Goal: Information Seeking & Learning: Learn about a topic

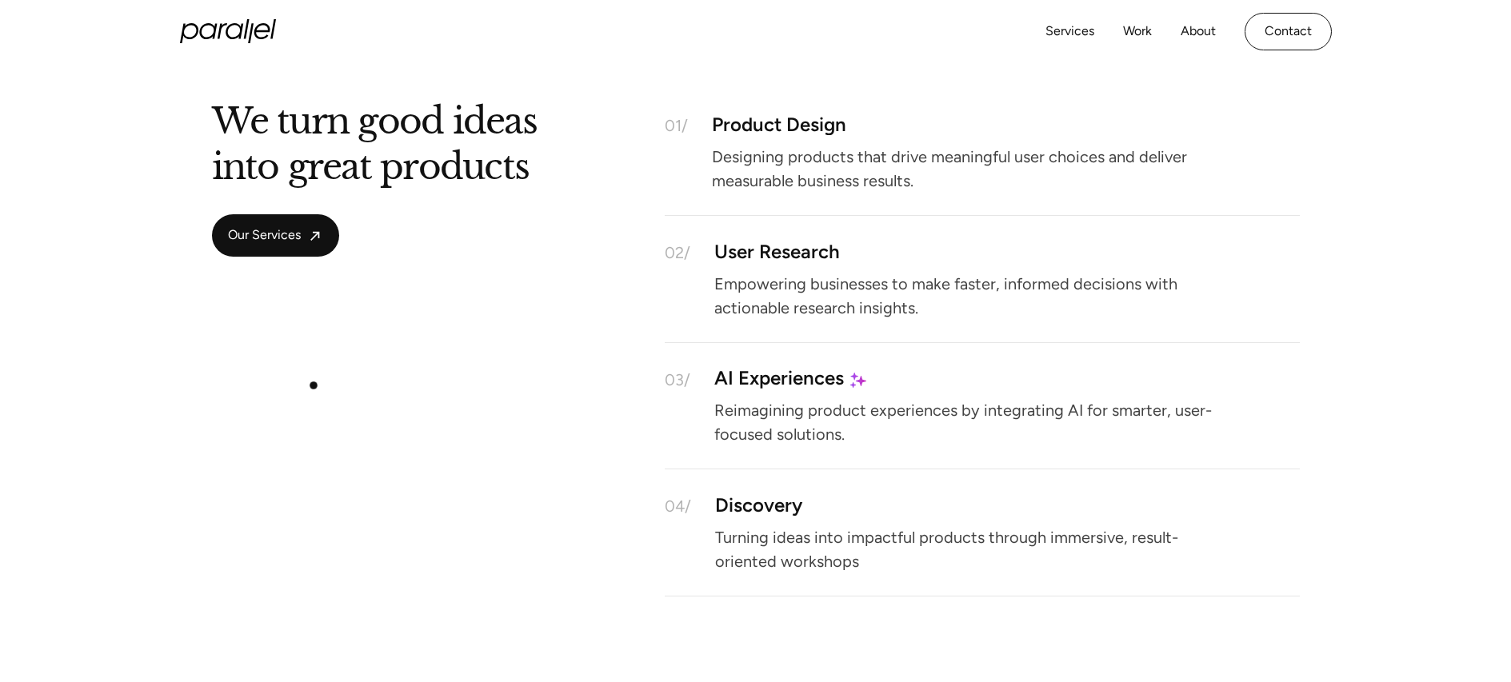
scroll to position [2159, 0]
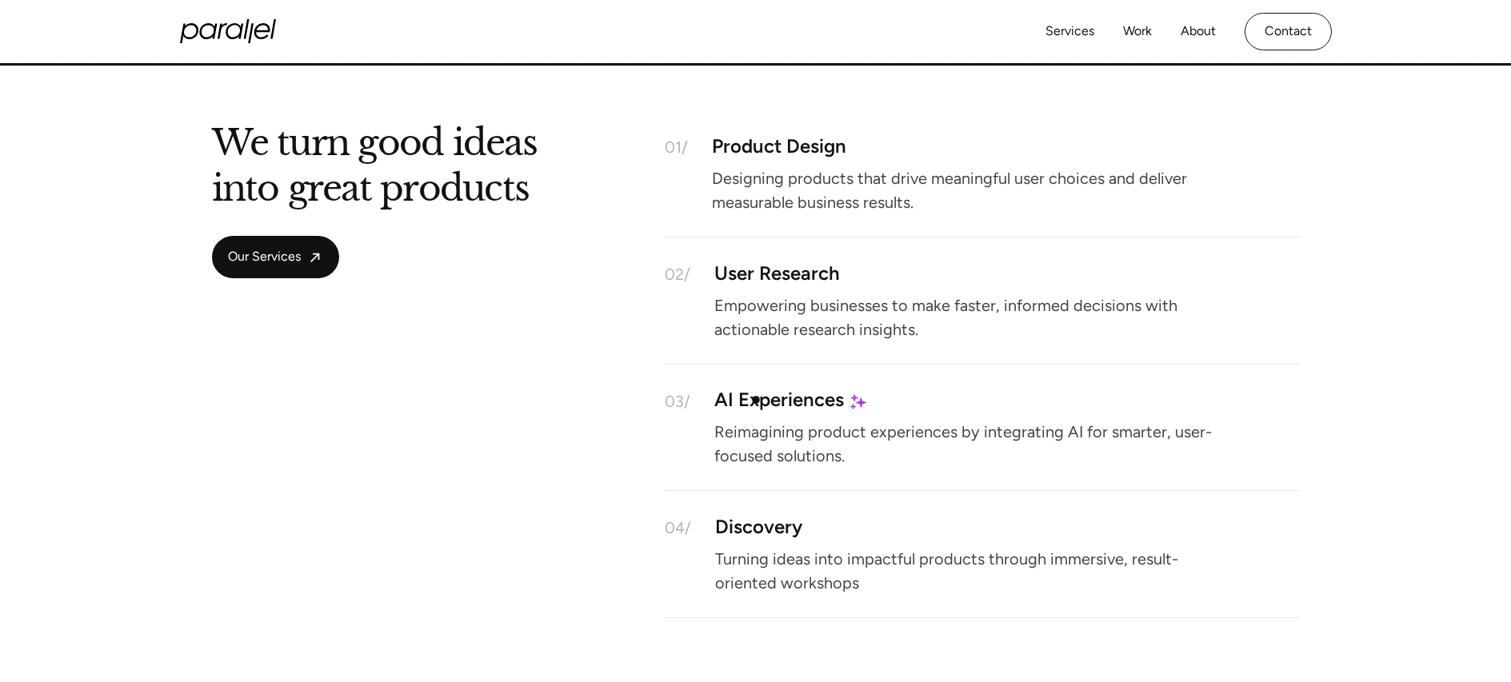
click at [756, 400] on div "AI Experiences" at bounding box center [779, 401] width 130 height 14
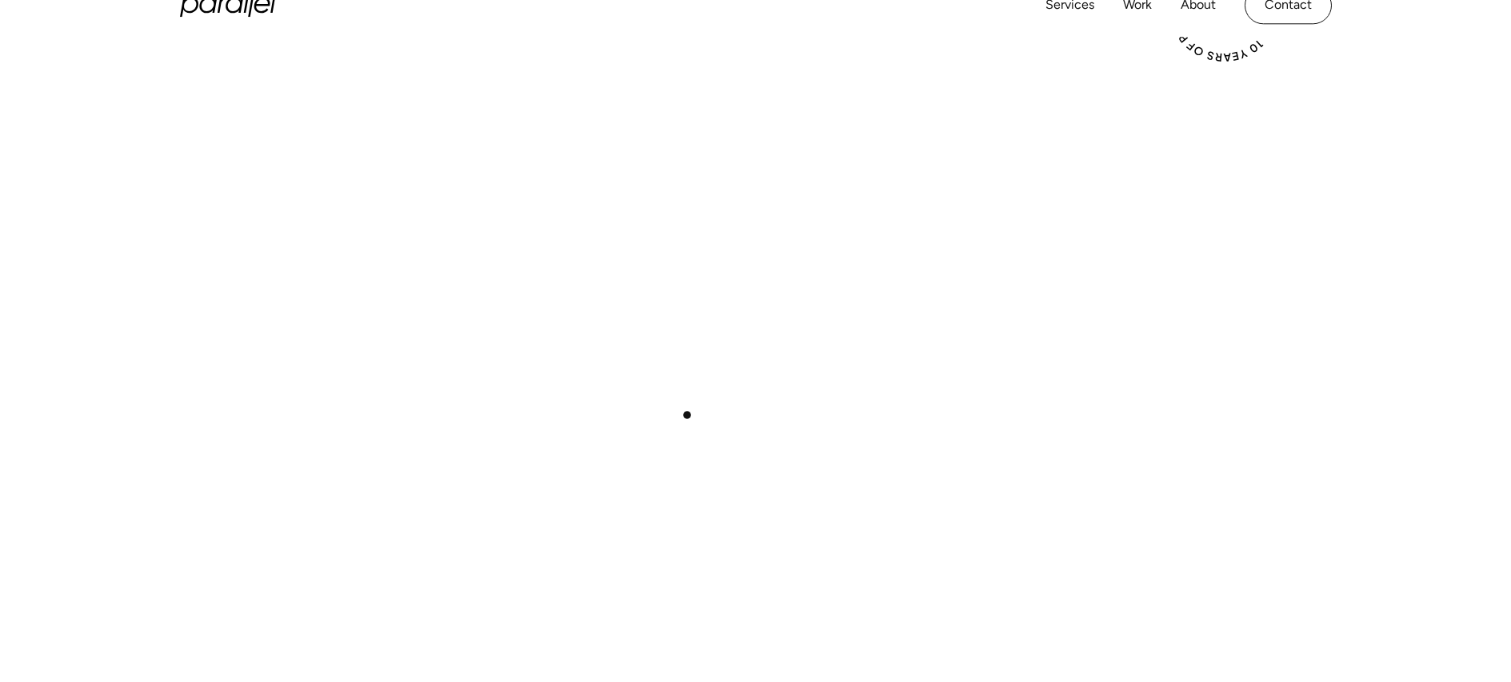
scroll to position [1391, 0]
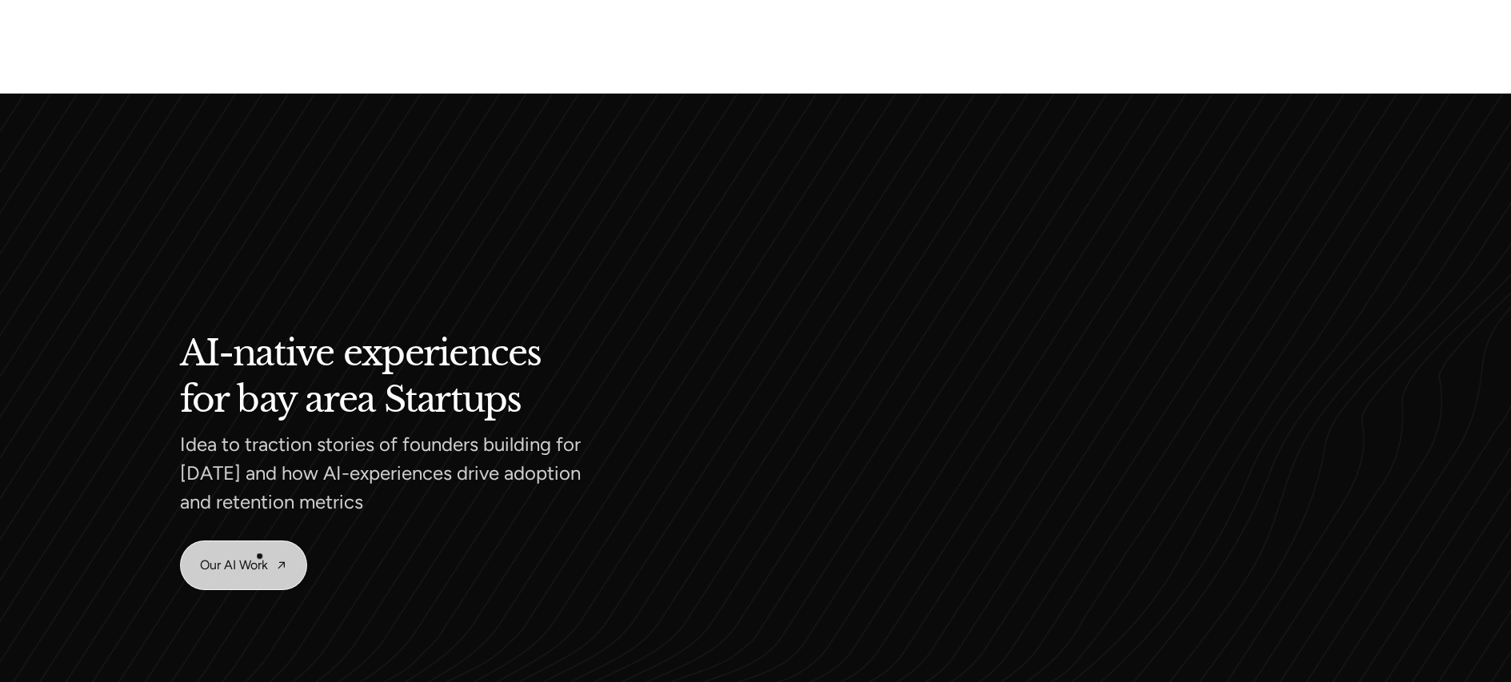
click at [262, 555] on link "Our AI Work" at bounding box center [244, 566] width 126 height 48
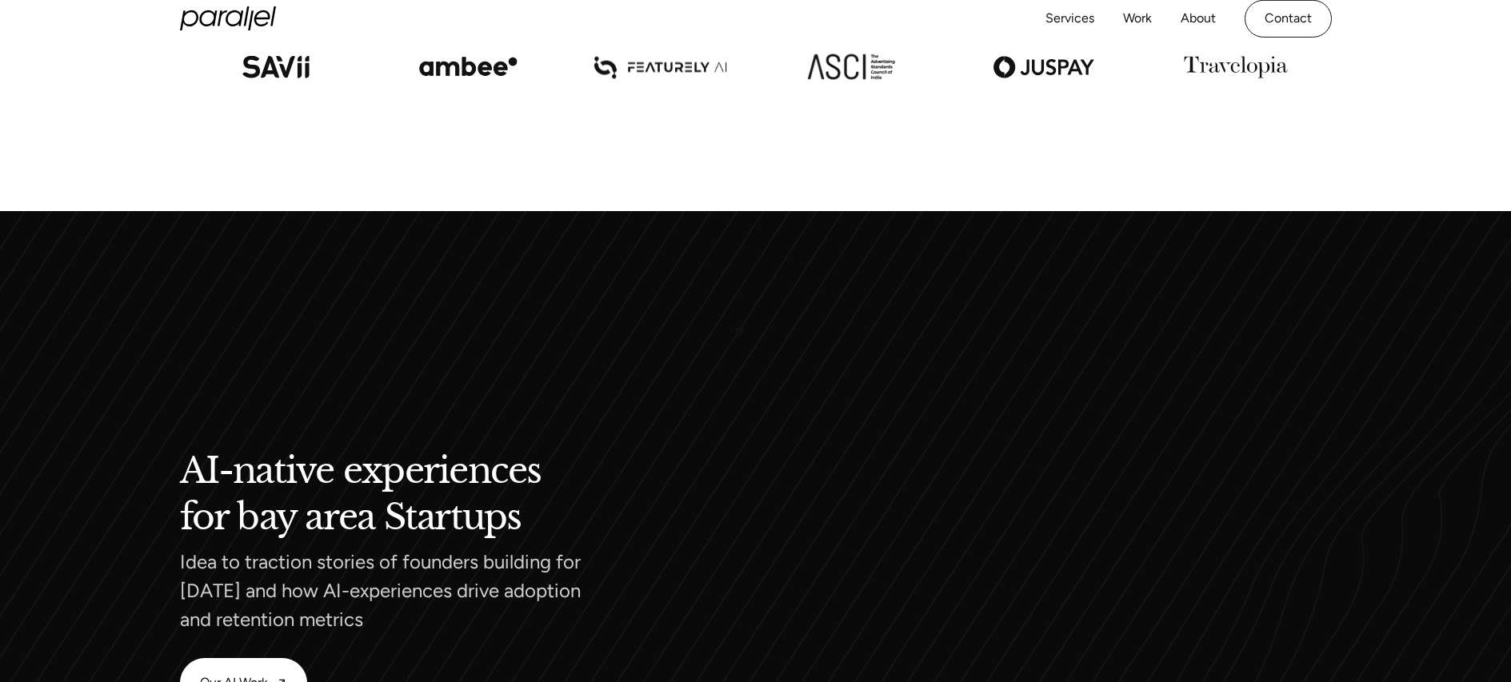
scroll to position [1494, 0]
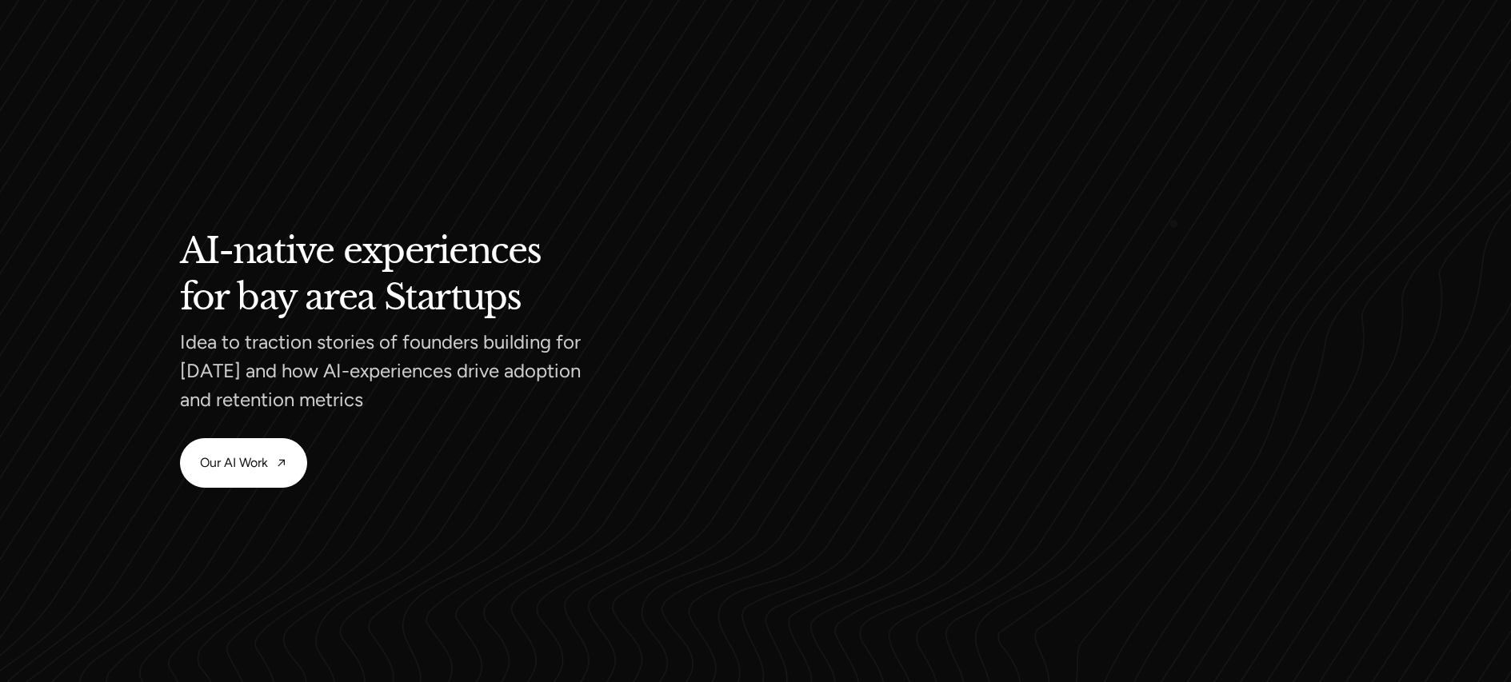
click at [1174, 224] on video at bounding box center [1052, 361] width 560 height 560
click at [266, 451] on link "Our AI Work" at bounding box center [244, 463] width 126 height 48
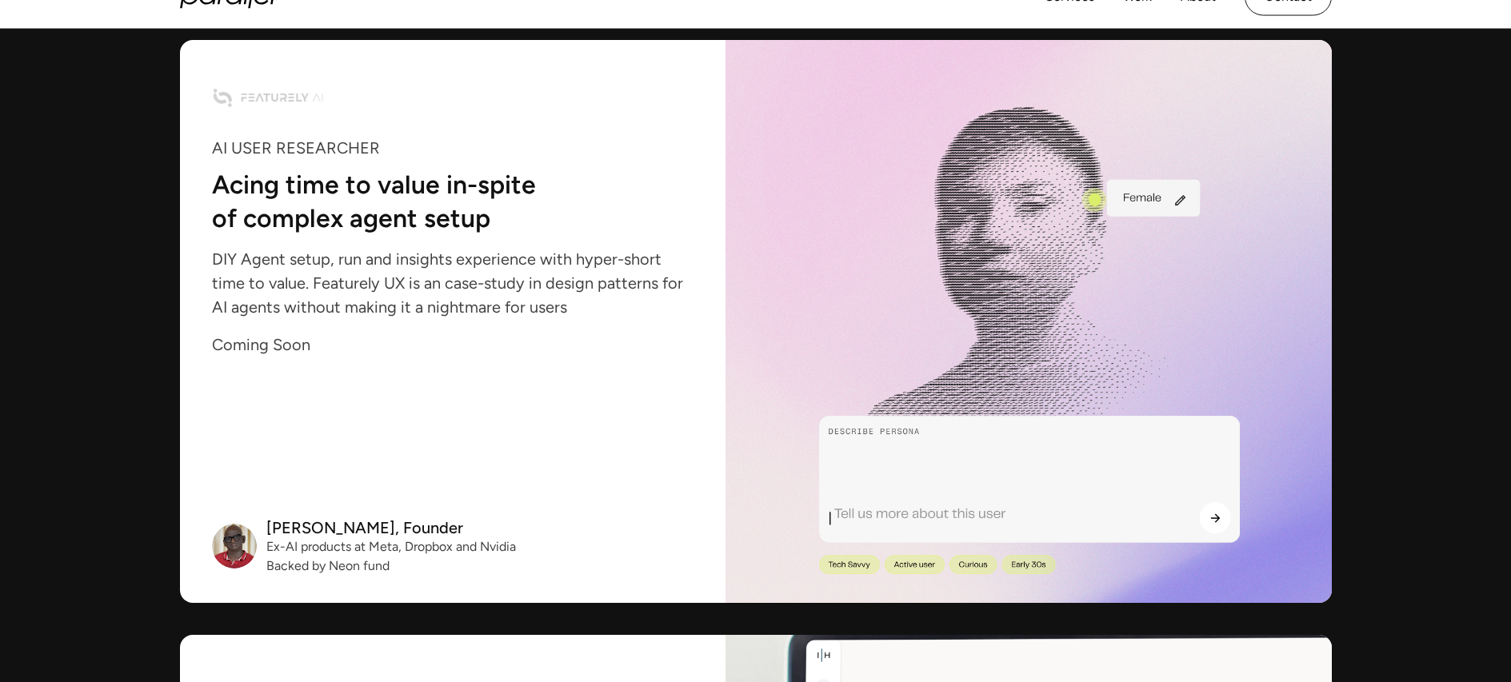
scroll to position [1662, 0]
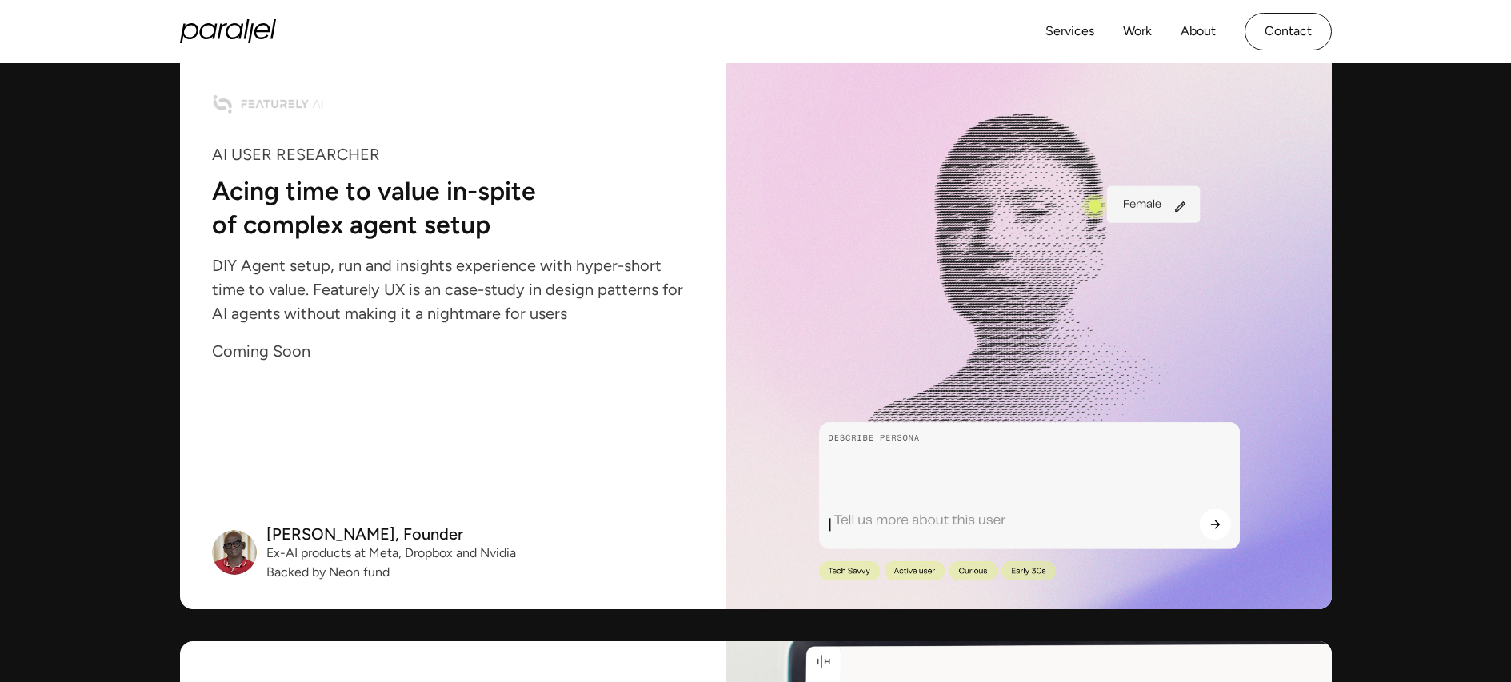
click at [301, 105] on img at bounding box center [299, 103] width 174 height 41
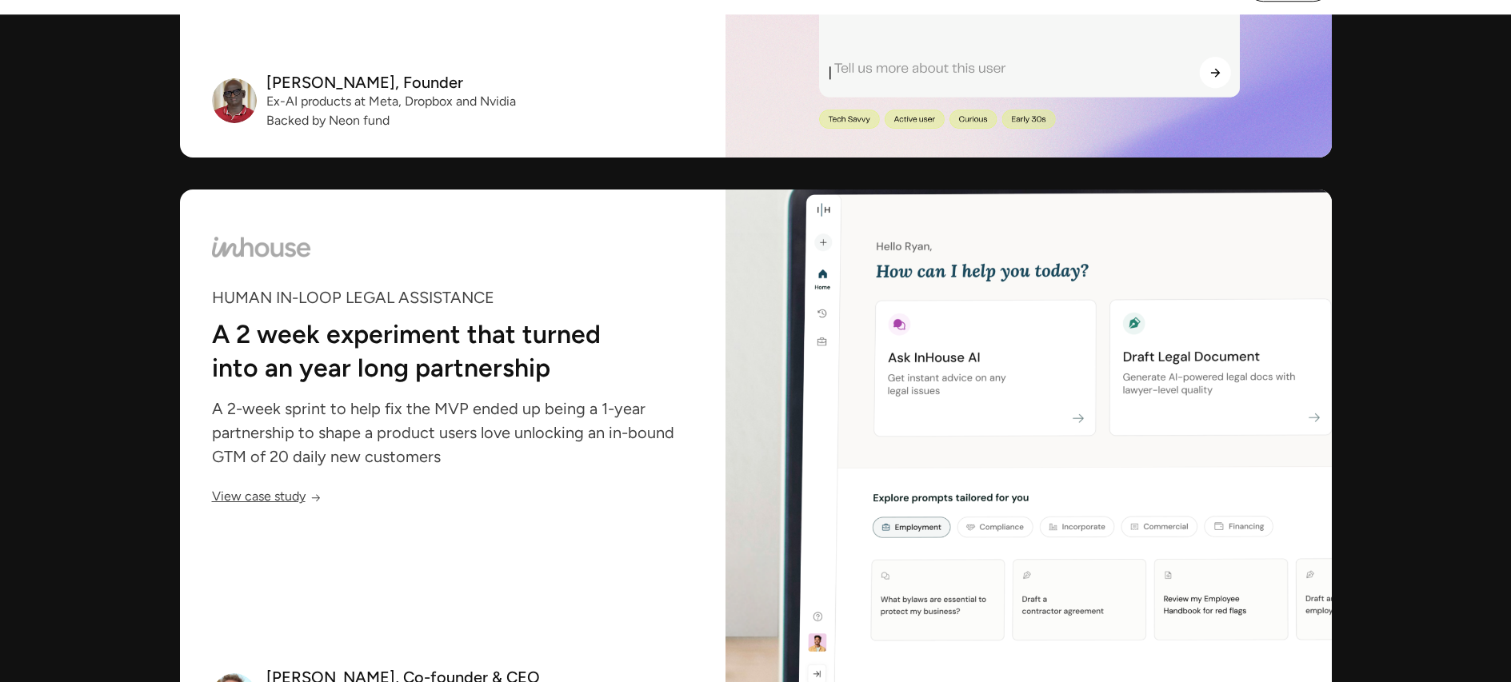
scroll to position [2420, 0]
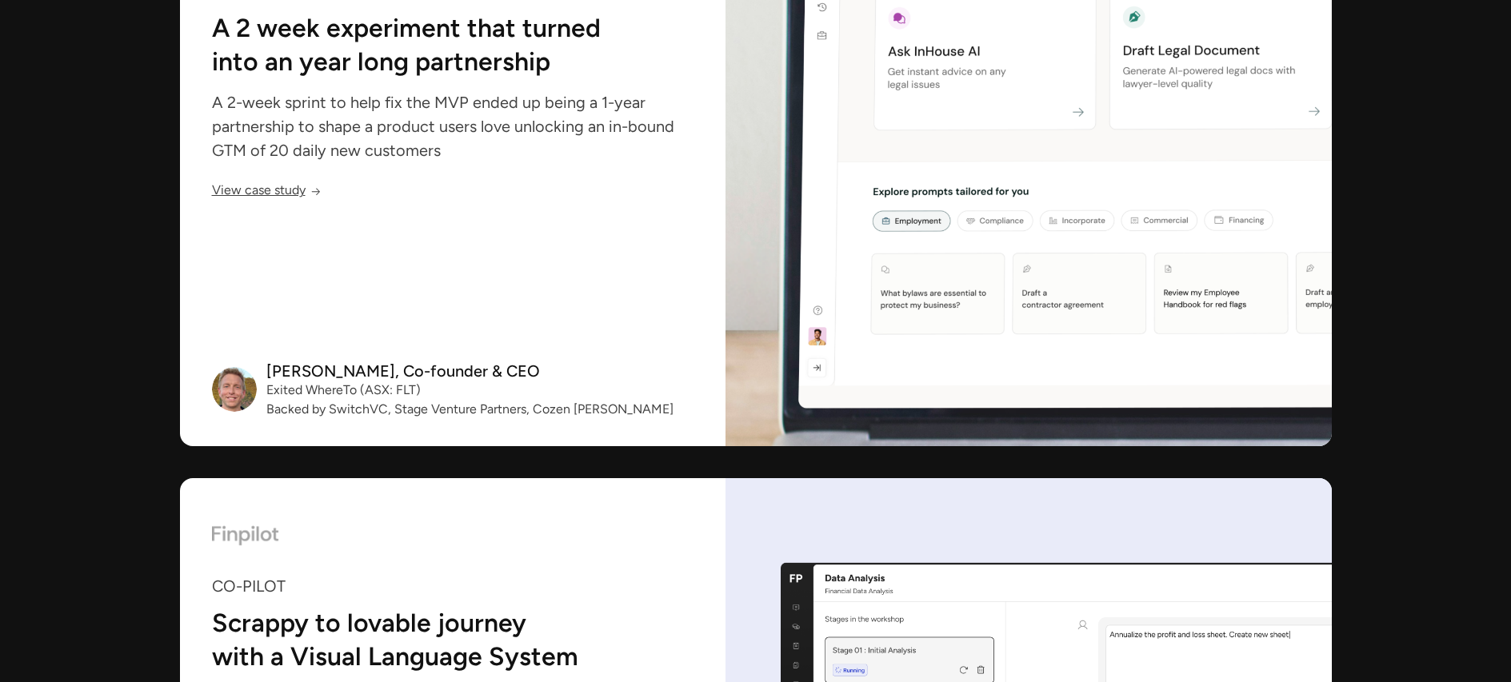
click at [289, 189] on link "View case study" at bounding box center [267, 193] width 110 height 14
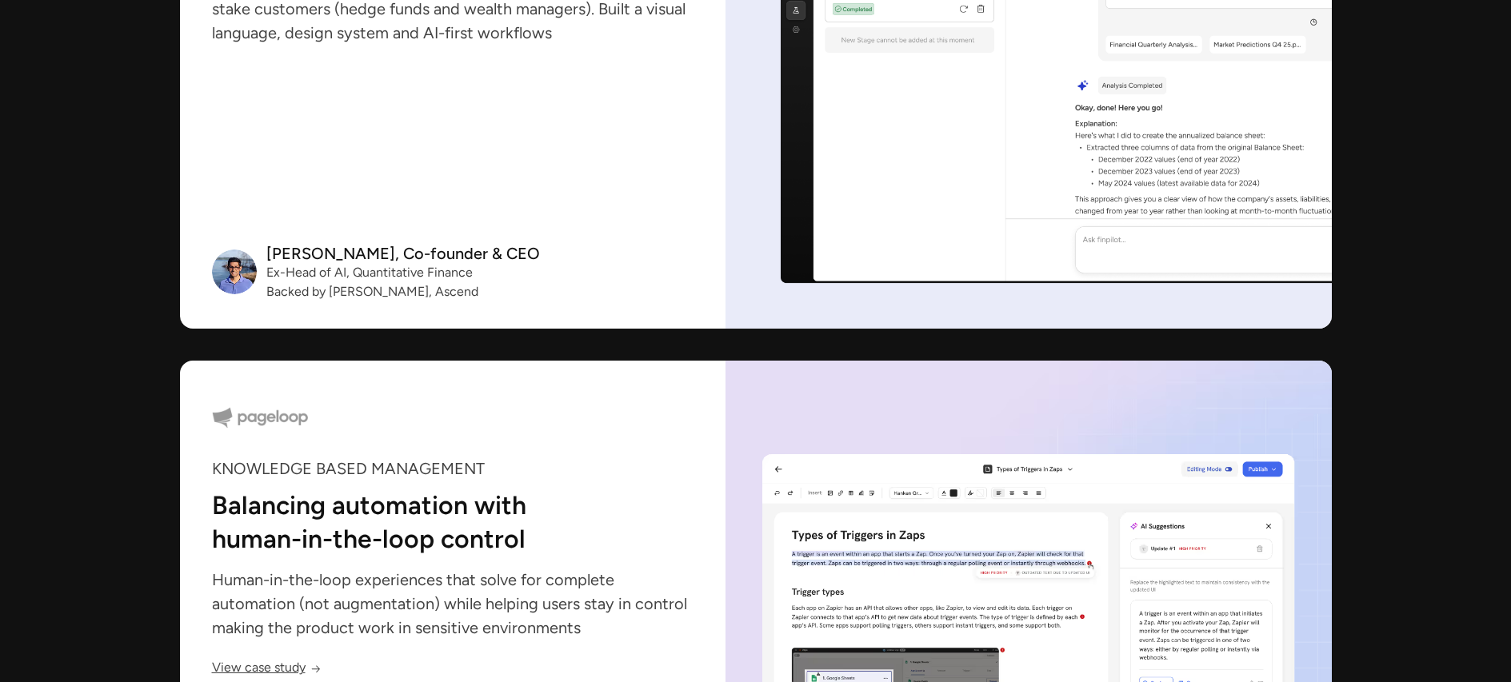
scroll to position [3440, 0]
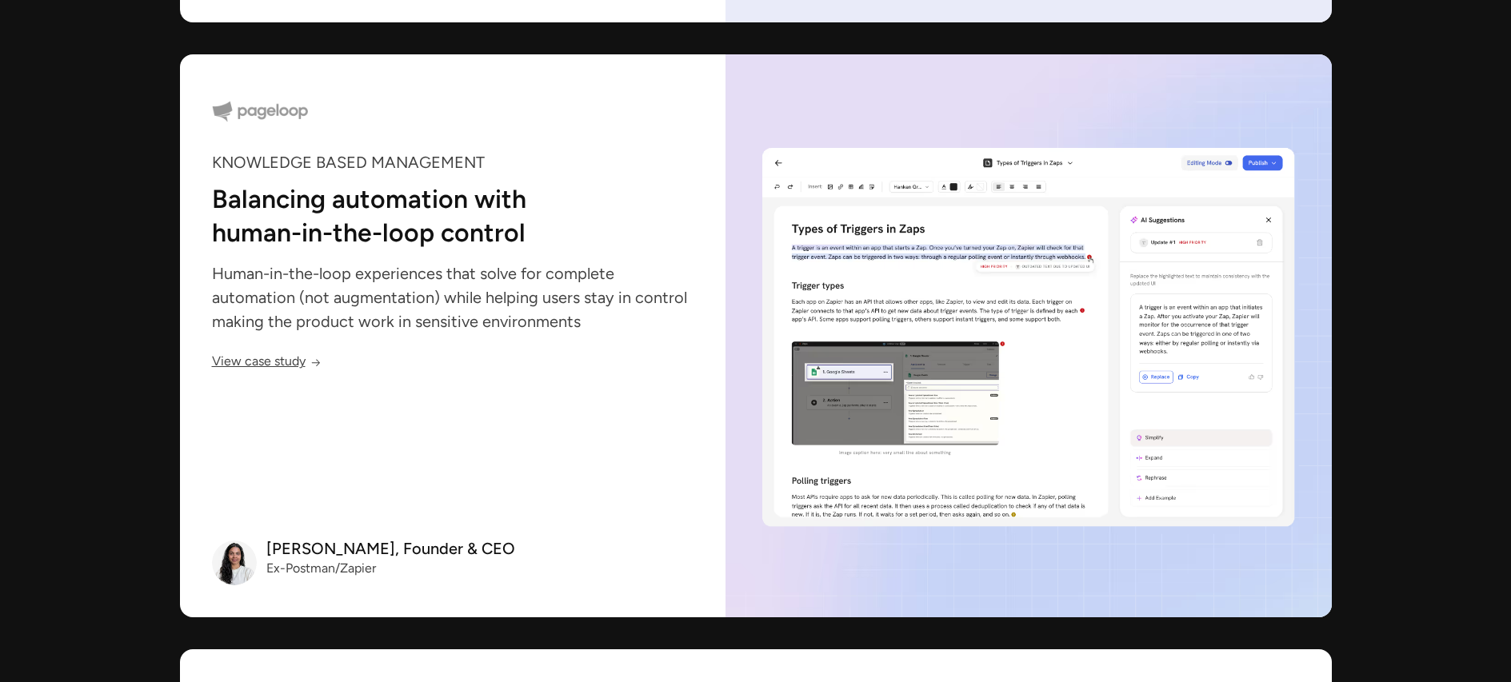
click at [255, 357] on div "View case study" at bounding box center [259, 364] width 94 height 14
click at [262, 360] on link "View case study" at bounding box center [267, 364] width 110 height 14
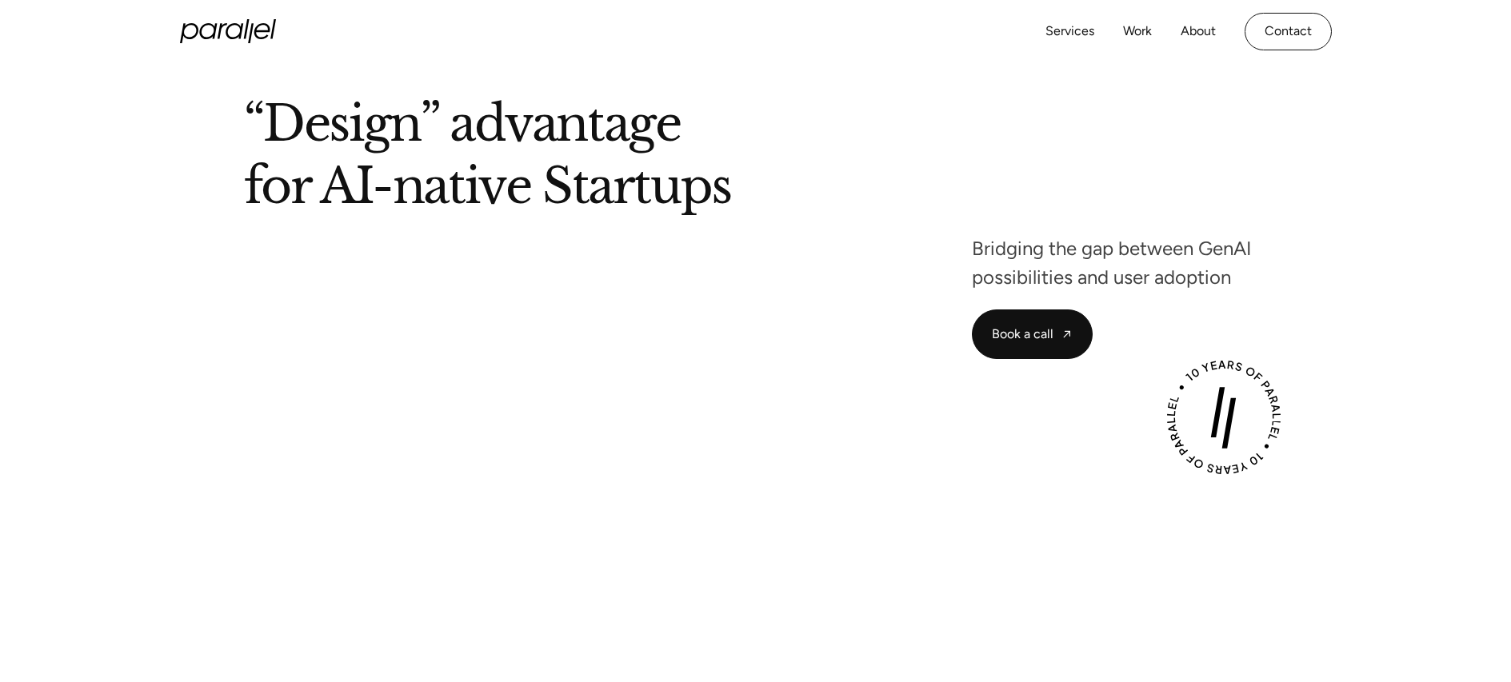
scroll to position [0, 0]
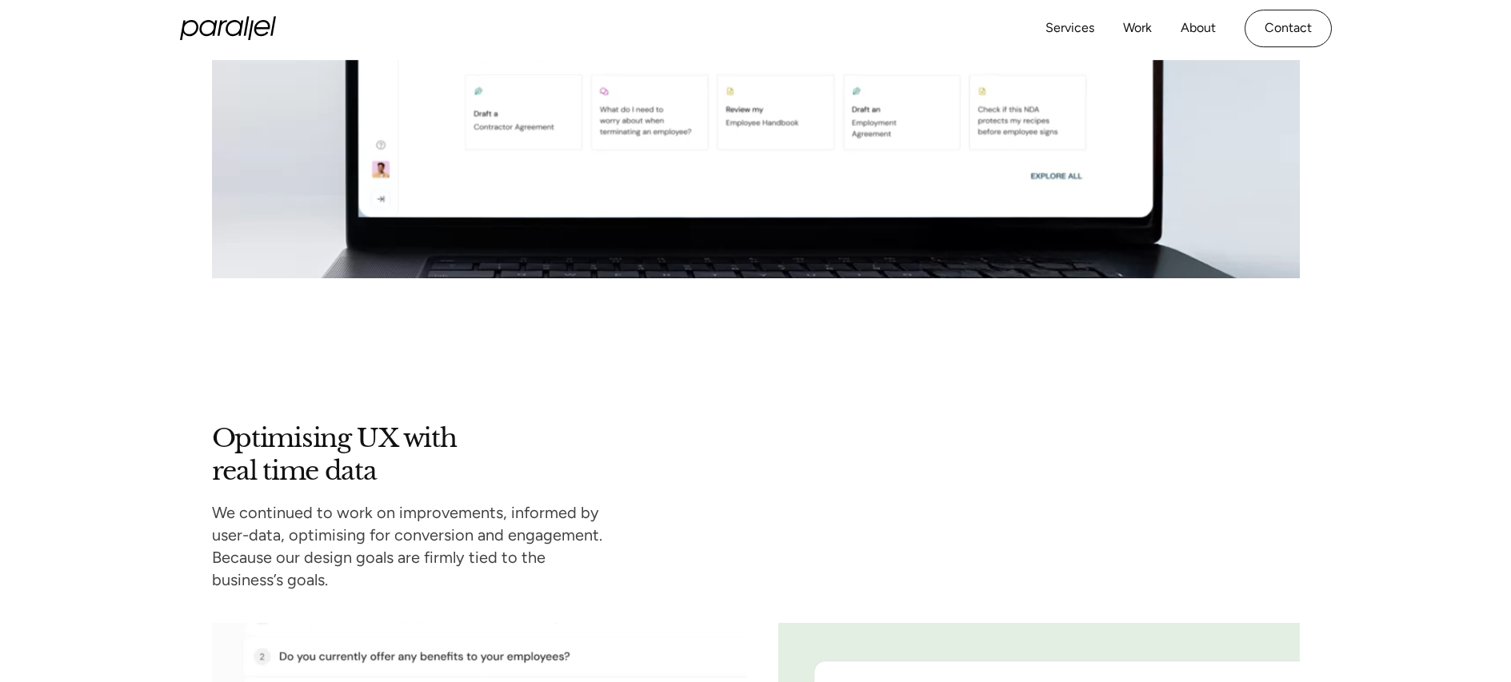
scroll to position [5019, 0]
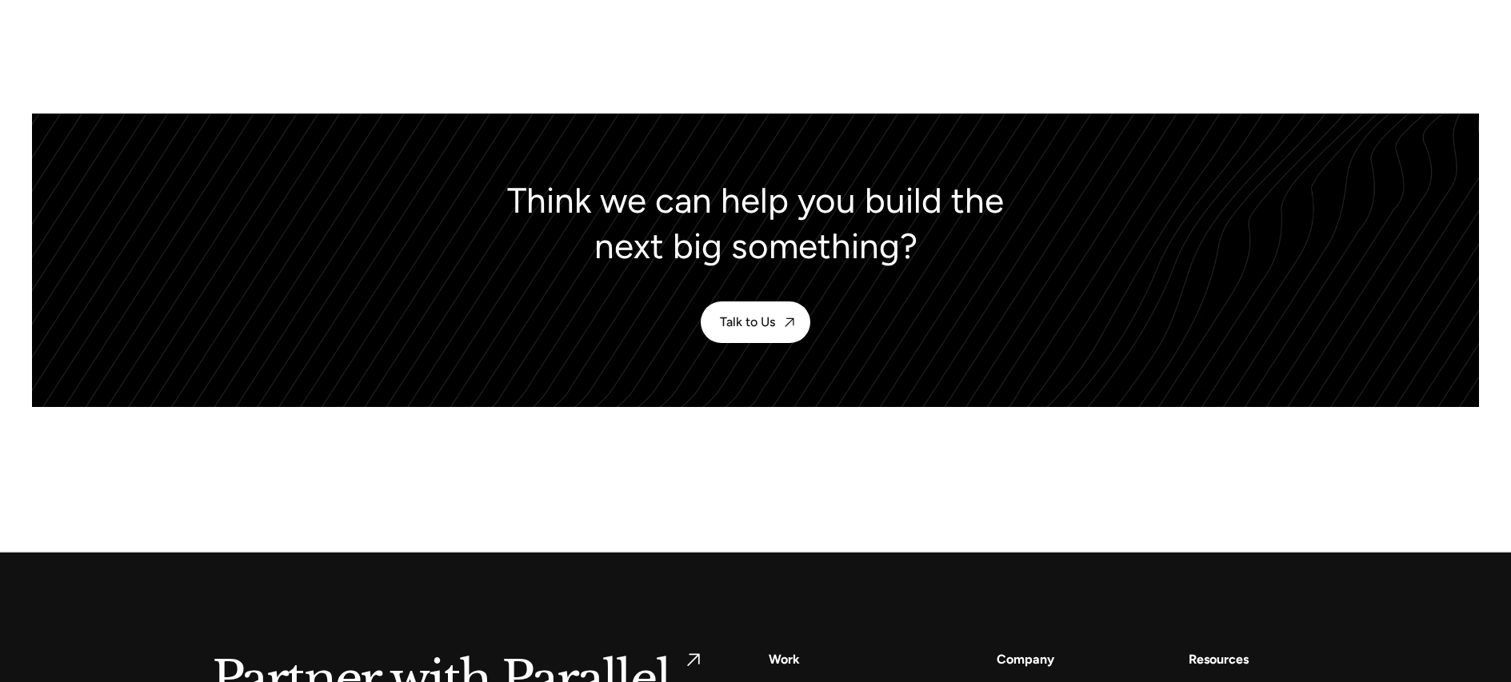
scroll to position [7014, 0]
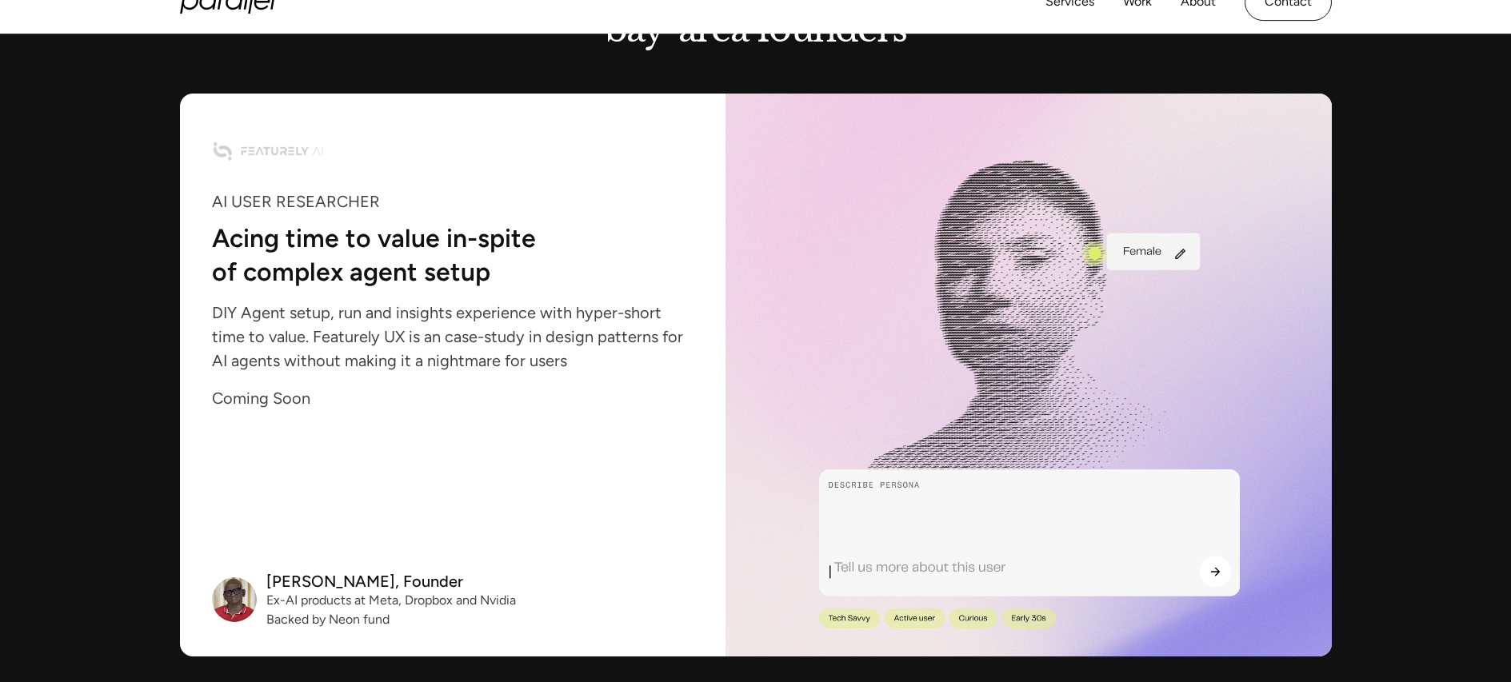
scroll to position [1631, 0]
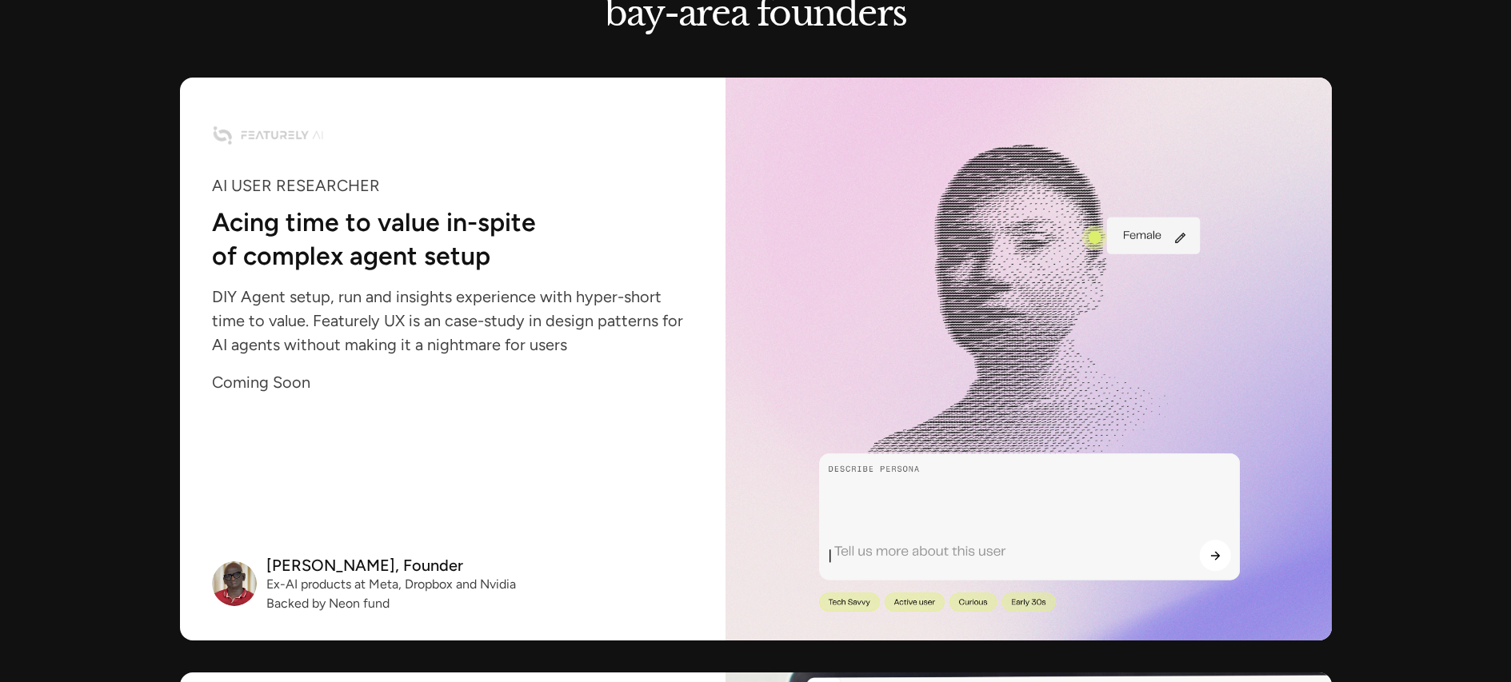
drag, startPoint x: 271, startPoint y: 122, endPoint x: 730, endPoint y: 17, distance: 471.2
